Goal: Find specific page/section: Find specific page/section

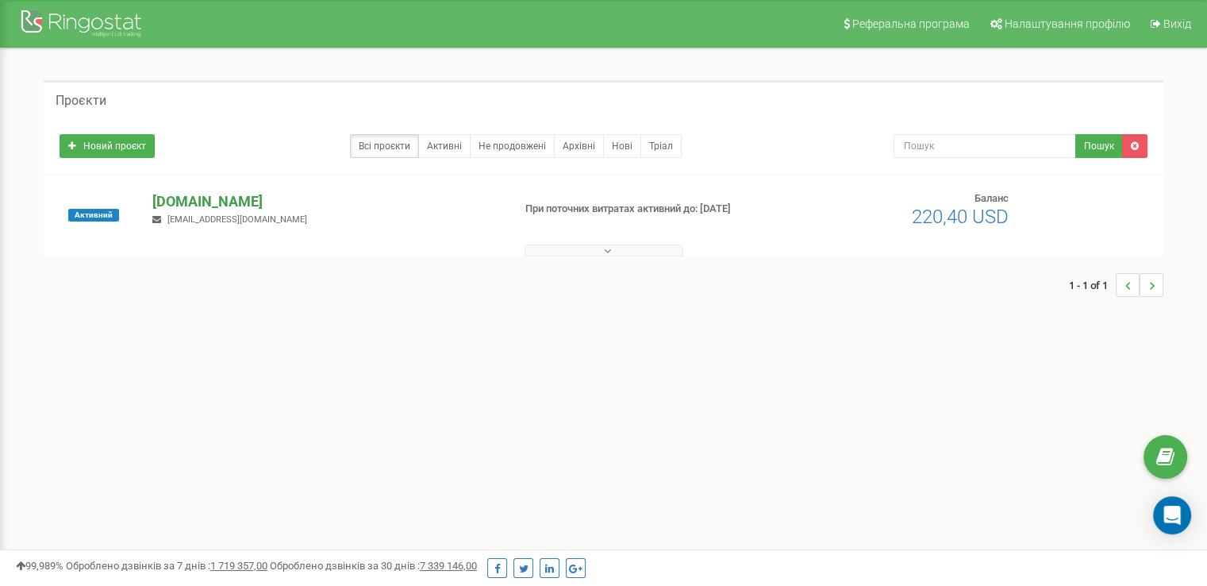
click at [203, 194] on p "[DOMAIN_NAME]" at bounding box center [325, 201] width 347 height 21
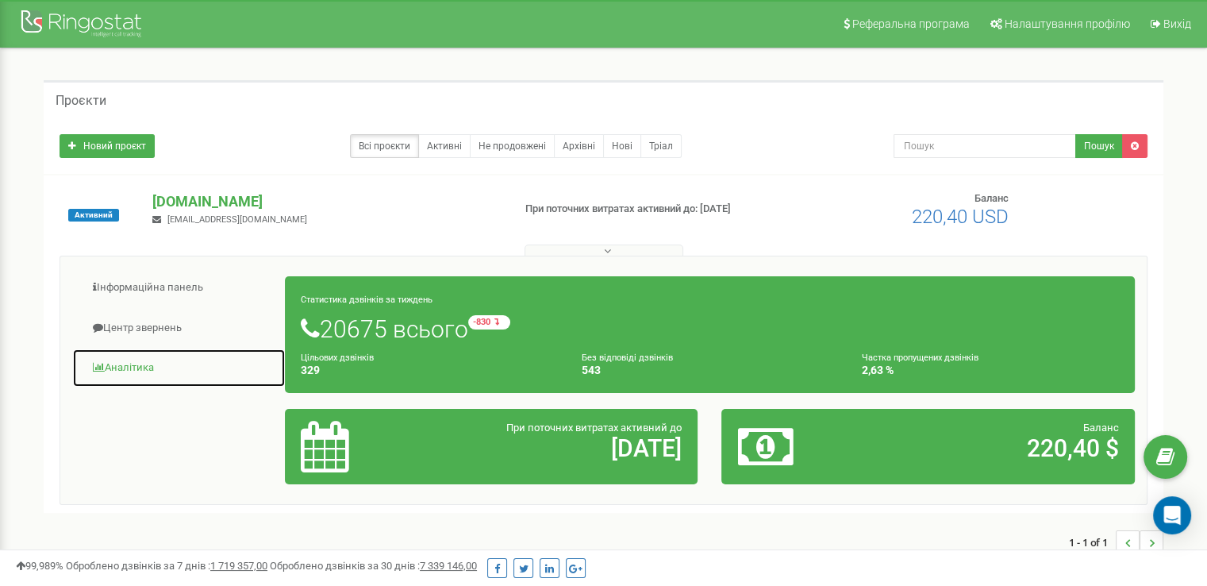
click at [153, 364] on link "Аналiтика" at bounding box center [178, 367] width 213 height 39
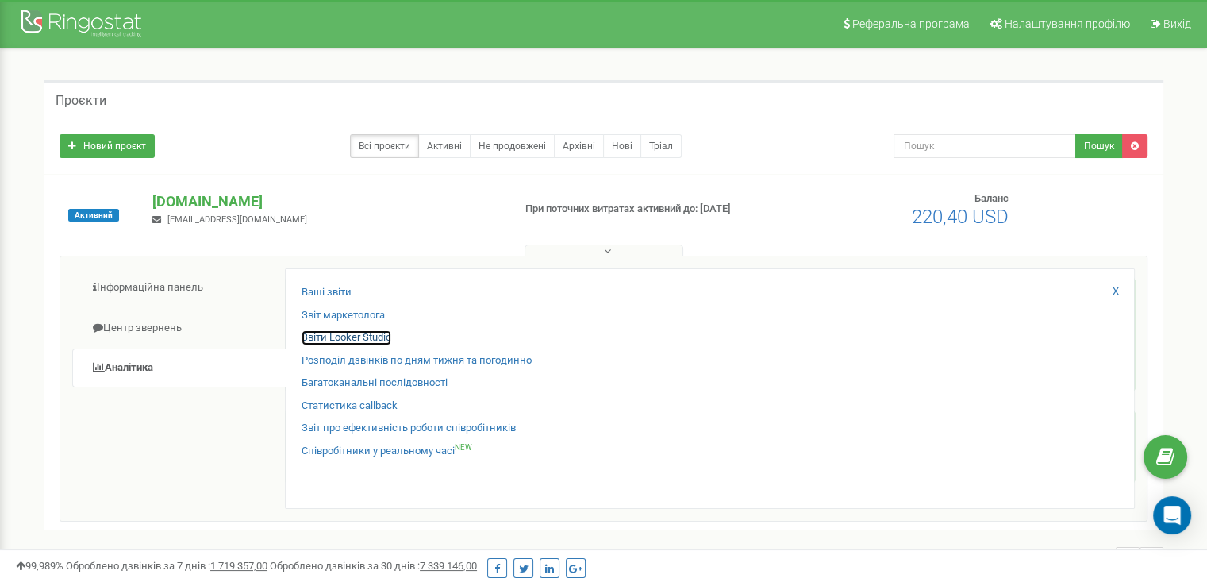
click at [361, 338] on link "Звіти Looker Studio" at bounding box center [347, 337] width 90 height 15
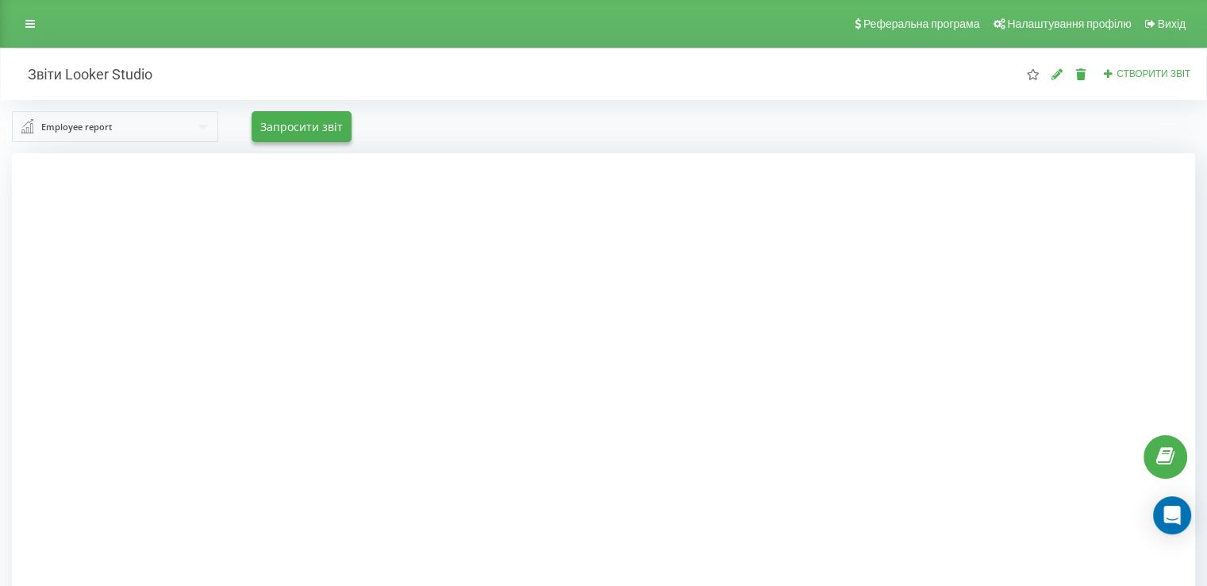
click at [149, 129] on input "text" at bounding box center [115, 126] width 205 height 29
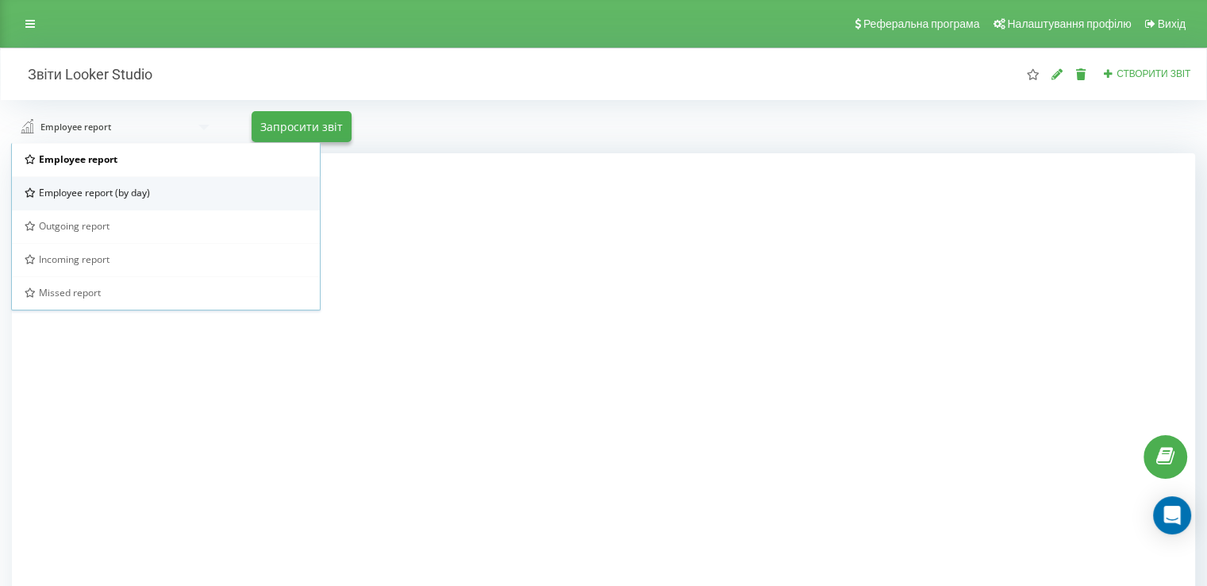
click at [139, 190] on span "Employee report (by day)" at bounding box center [94, 192] width 111 height 13
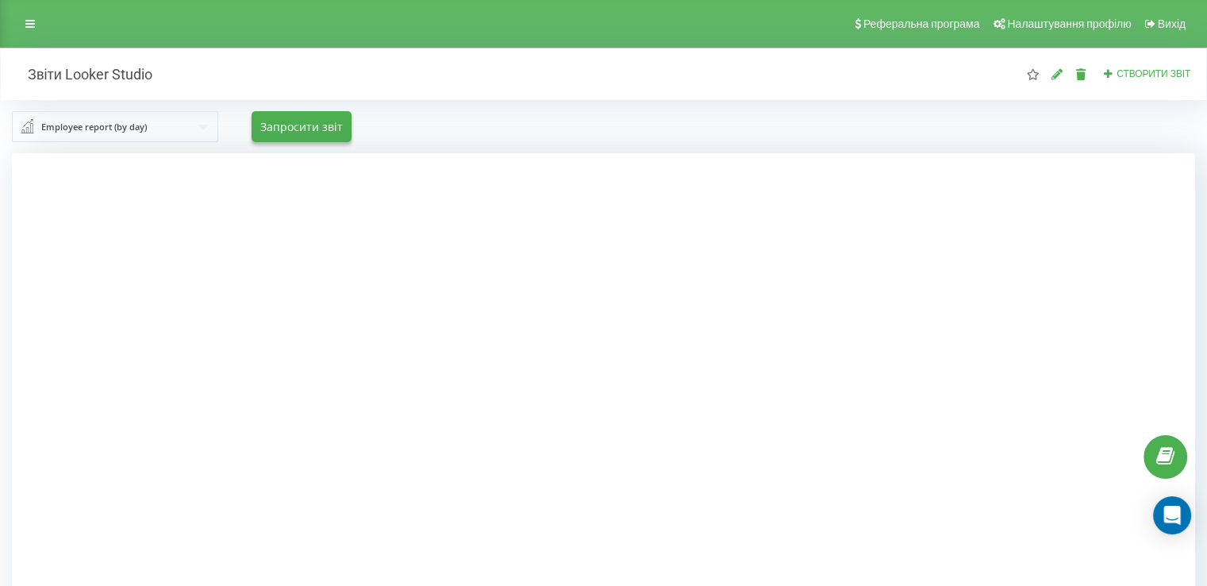
click at [1095, 348] on div at bounding box center [603, 446] width 1183 height 586
click at [1094, 359] on div at bounding box center [603, 446] width 1183 height 586
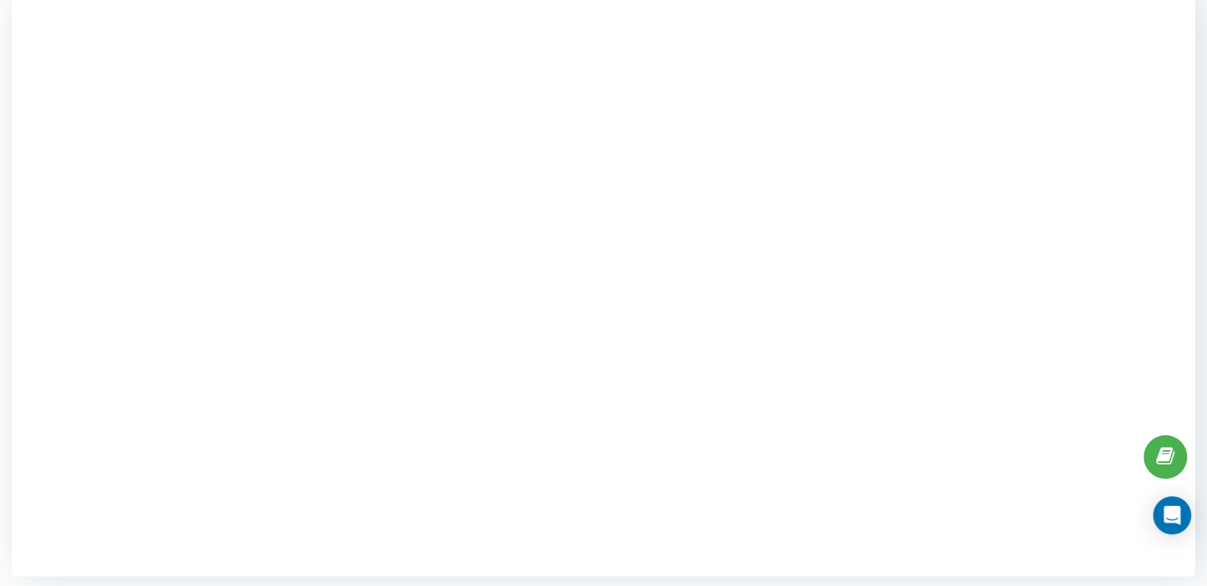
scroll to position [165, 0]
